Goal: Transaction & Acquisition: Purchase product/service

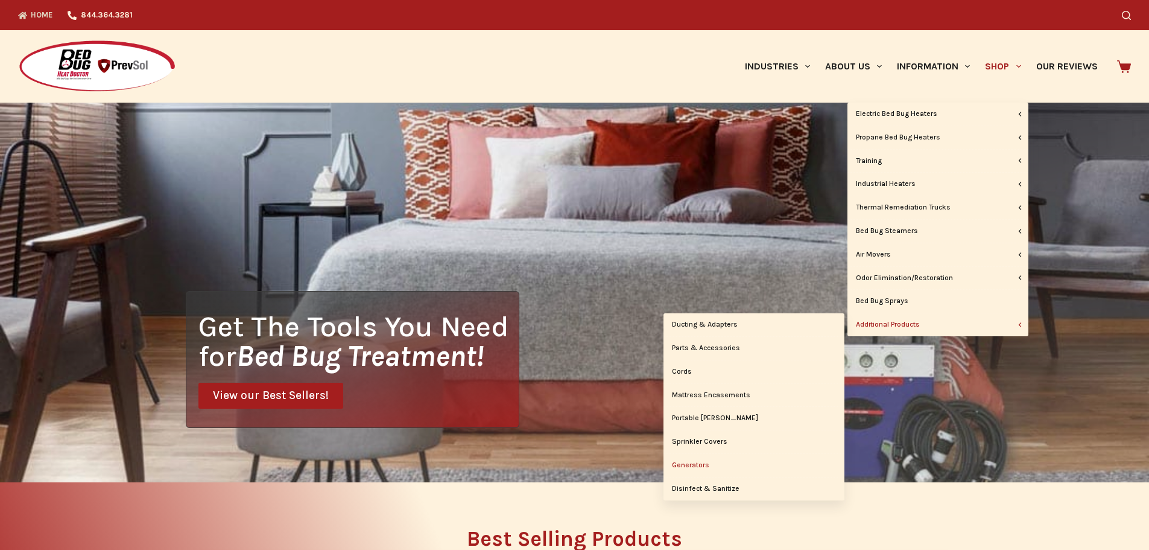
click at [697, 462] on link "Generators" at bounding box center [754, 465] width 181 height 23
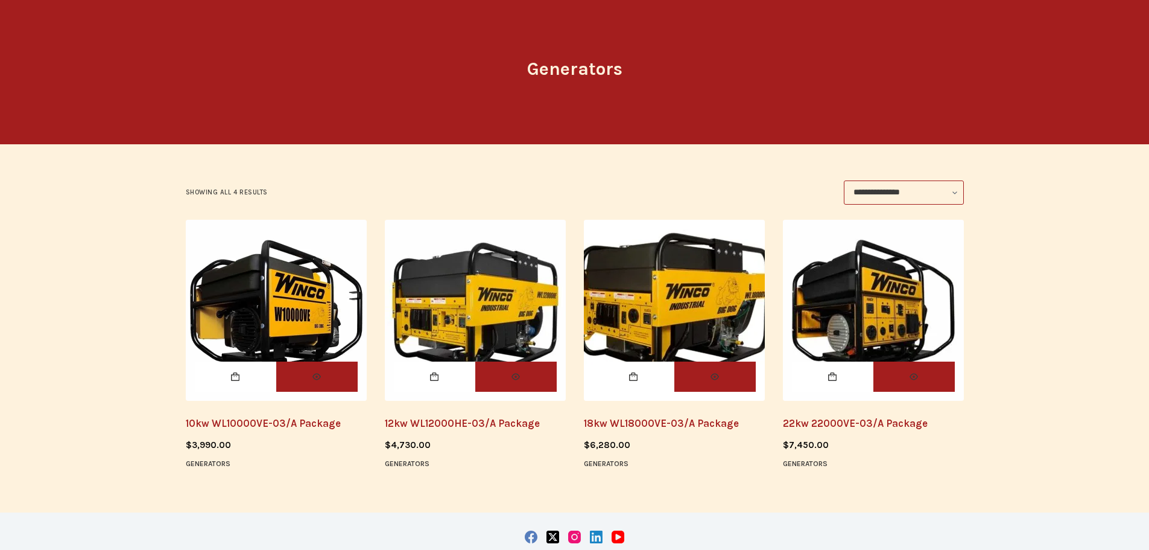
scroll to position [110, 0]
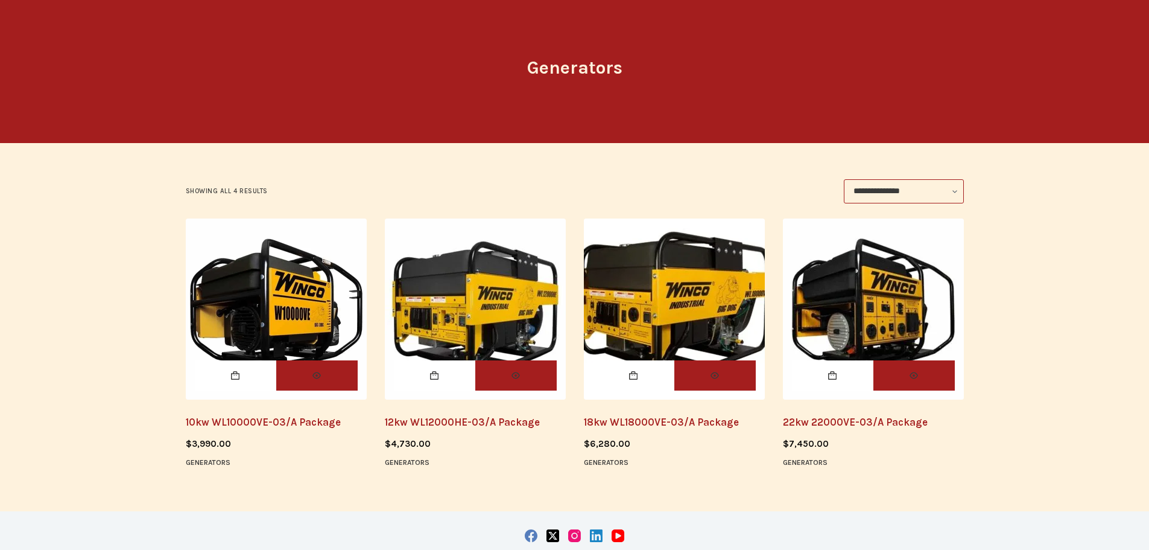
click at [287, 311] on img "10kw WL10000VE-03/A Package" at bounding box center [276, 308] width 181 height 181
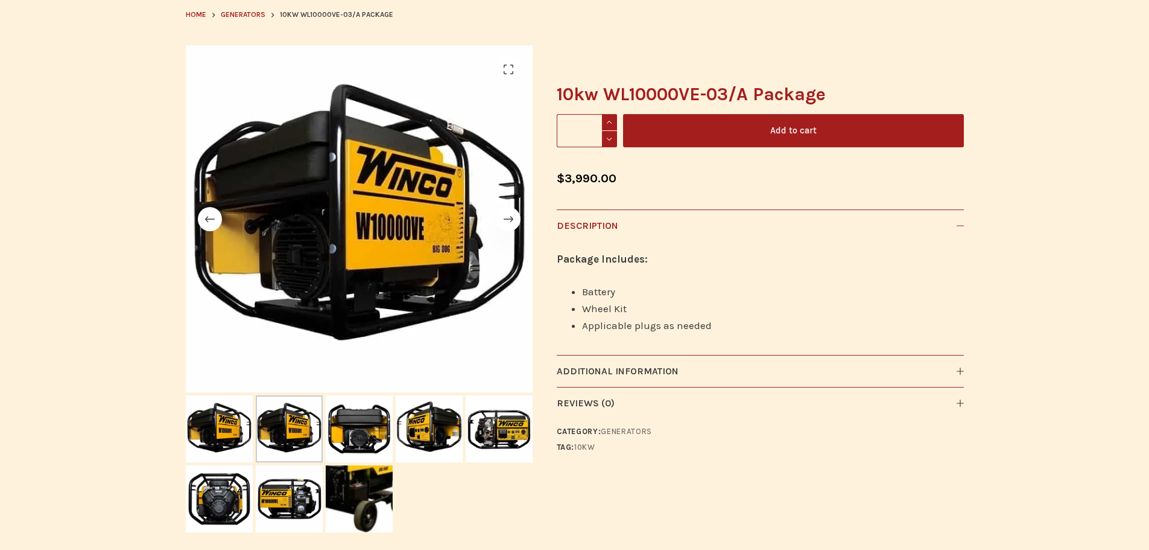
scroll to position [117, 0]
